Goal: Participate in discussion

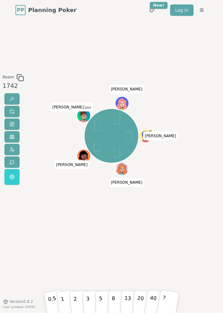
click at [0, 27] on html "PP Planning Poker No.1 planning poker tool for agile teams Toggle theme New! Lo…" at bounding box center [111, 156] width 223 height 313
click at [93, 218] on div "[PERSON_NAME] [PERSON_NAME] (you) [PERSON_NAME]" at bounding box center [112, 161] width 116 height 174
click at [75, 297] on p "2" at bounding box center [75, 301] width 5 height 22
click at [112, 60] on div "Room 1742 Majority 1 1 3 1 0.5 1 2 3 [PERSON_NAME] [PERSON_NAME] (you) [PERSON_…" at bounding box center [111, 160] width 223 height 281
click at [86, 47] on div "Room 1742 [PERSON_NAME] [PERSON_NAME] (you) [PERSON_NAME] 0.5 1 2 3 5 8 13 20 4…" at bounding box center [111, 160] width 223 height 281
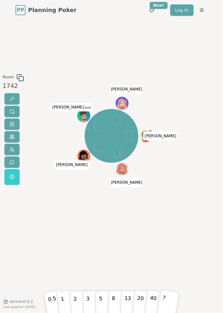
click at [88, 245] on div "[PERSON_NAME] [PERSON_NAME] (you) [PERSON_NAME]" at bounding box center [112, 161] width 116 height 174
click at [109, 223] on div "[PERSON_NAME] [PERSON_NAME] (you) [PERSON_NAME]" at bounding box center [112, 161] width 116 height 174
click at [63, 297] on p "1" at bounding box center [63, 301] width 6 height 22
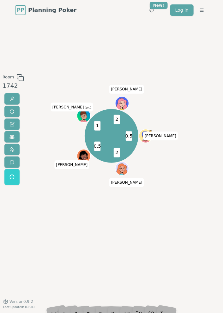
click at [73, 230] on div "0.5 2 0.5 1 2 [PERSON_NAME] [PERSON_NAME] (you) [PERSON_NAME]" at bounding box center [112, 161] width 116 height 174
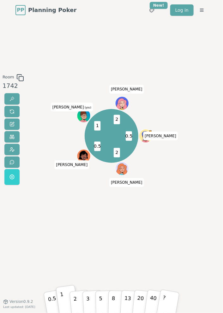
click at [83, 212] on div "0.5 2 0.5 1 2 [PERSON_NAME] [PERSON_NAME] (you) [PERSON_NAME]" at bounding box center [112, 161] width 116 height 174
click at [70, 51] on div "Room 1742 0.5 2 0.5 1 2 [PERSON_NAME] [PERSON_NAME] (you) [PERSON_NAME] 0.5 1 2…" at bounding box center [111, 160] width 223 height 281
click at [74, 53] on div "Room 1742 0.5 2 1 0.5 1 2 [PERSON_NAME] [PERSON_NAME] (you) [PERSON_NAME] 0.5 1…" at bounding box center [111, 160] width 223 height 281
click at [105, 42] on div "Room 1742 0.5 2 1 0.5 1 2 [PERSON_NAME] [PERSON_NAME] (you) [PERSON_NAME] 0.5 1…" at bounding box center [111, 160] width 223 height 281
click at [93, 49] on div "Room 1742 0.5 2 1 0.5 1 2 [PERSON_NAME] [PERSON_NAME] (you) [PERSON_NAME] 0.5 1…" at bounding box center [111, 160] width 223 height 281
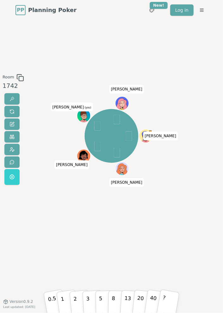
click at [63, 247] on div "[PERSON_NAME] [PERSON_NAME] (you) [PERSON_NAME]" at bounding box center [112, 161] width 116 height 174
click at [81, 224] on div "[PERSON_NAME] [PERSON_NAME] (you) [PERSON_NAME]" at bounding box center [112, 161] width 116 height 174
click at [77, 242] on div "[PERSON_NAME] [PERSON_NAME] (you) [PERSON_NAME]" at bounding box center [112, 161] width 116 height 174
